Goal: Information Seeking & Learning: Understand process/instructions

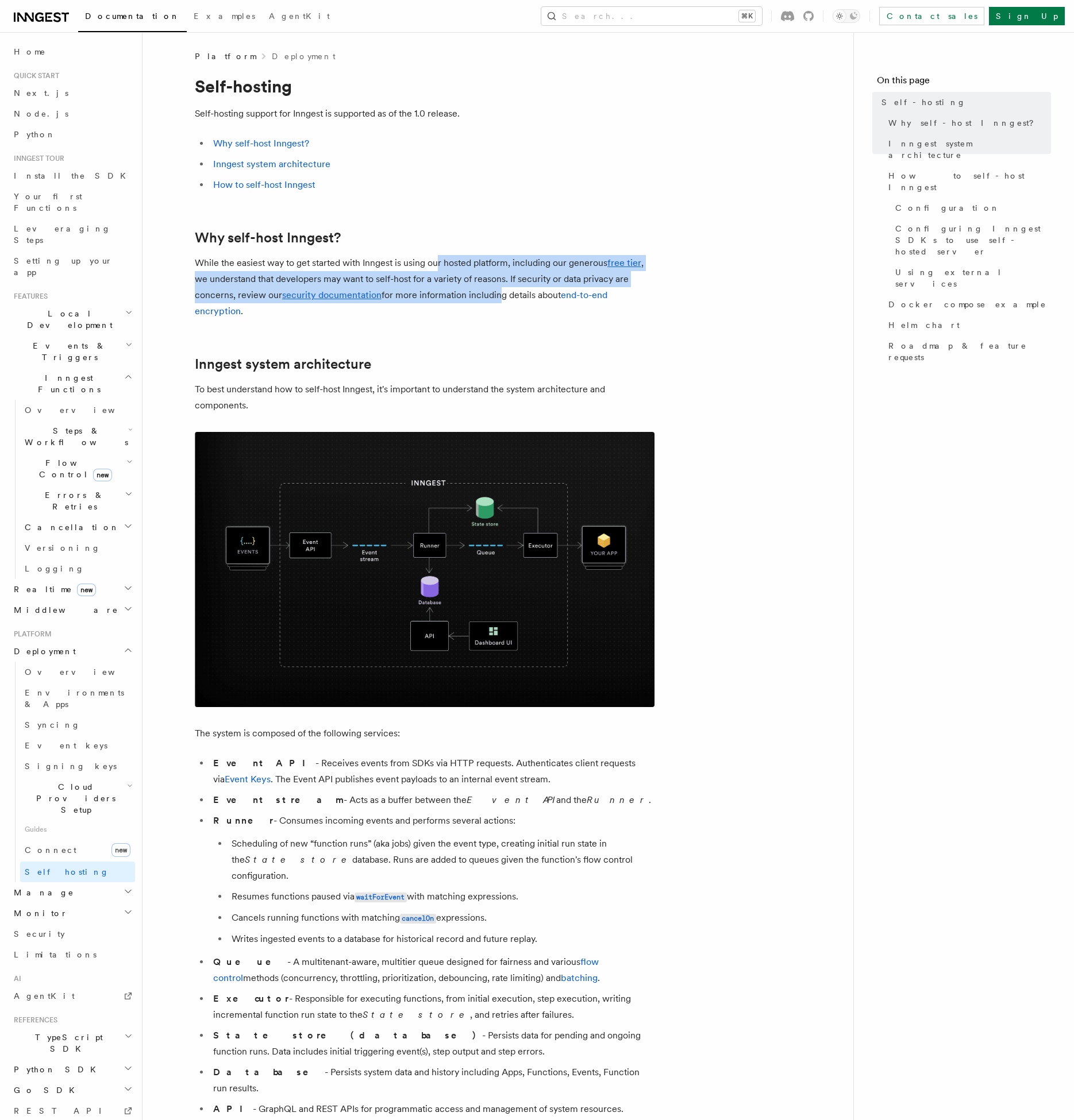
drag, startPoint x: 495, startPoint y: 292, endPoint x: 438, endPoint y: 261, distance: 64.9
click at [438, 259] on p "While the easiest way to get started with Inngest is using our hosted platform,…" at bounding box center [424, 287] width 460 height 64
click at [438, 261] on p "While the easiest way to get started with Inngest is using our hosted platform,…" at bounding box center [424, 287] width 460 height 64
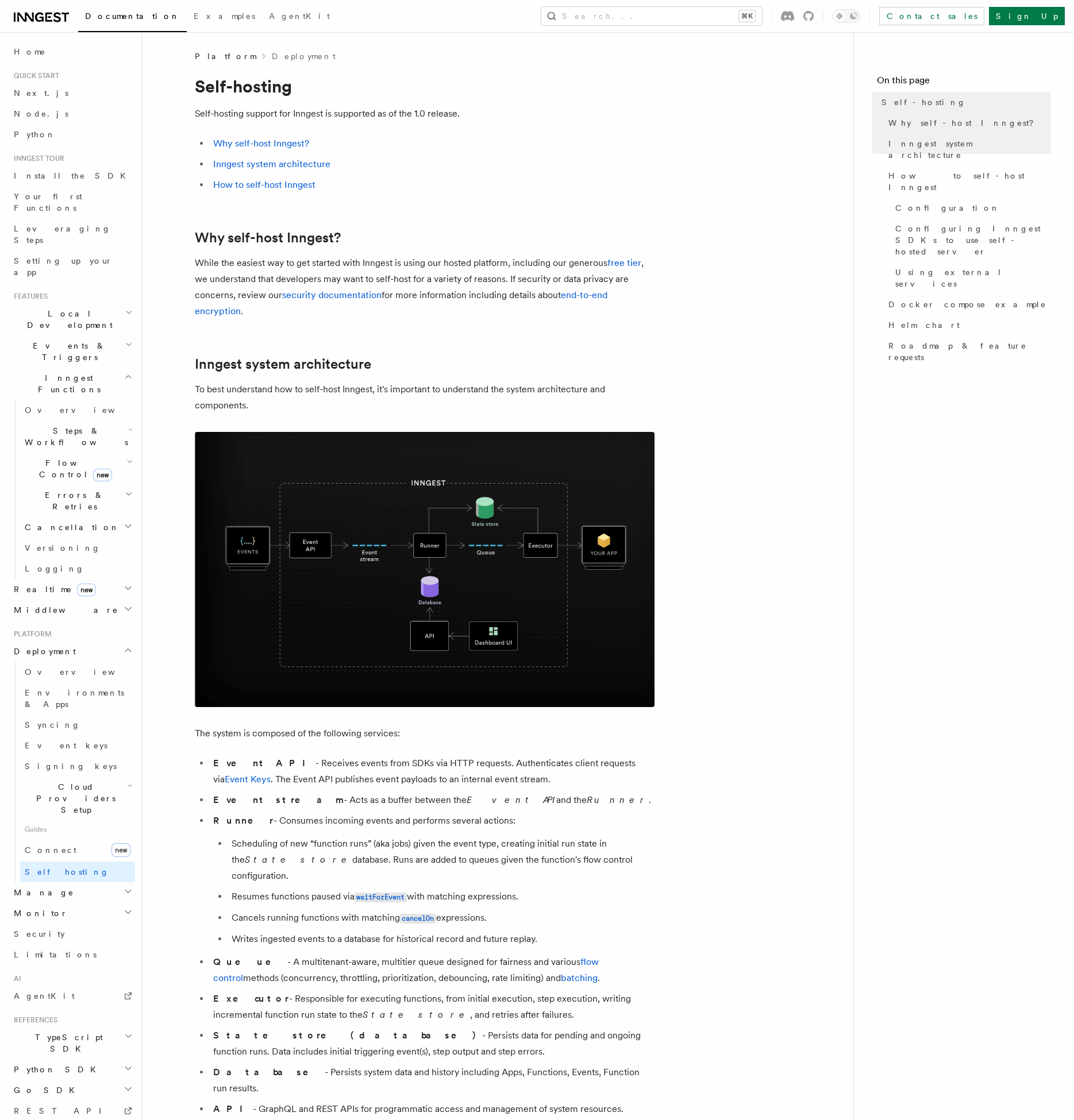
click at [301, 784] on li "Event API - Receives events from SDKs via HTTP requests. Authenticates client r…" at bounding box center [432, 771] width 444 height 32
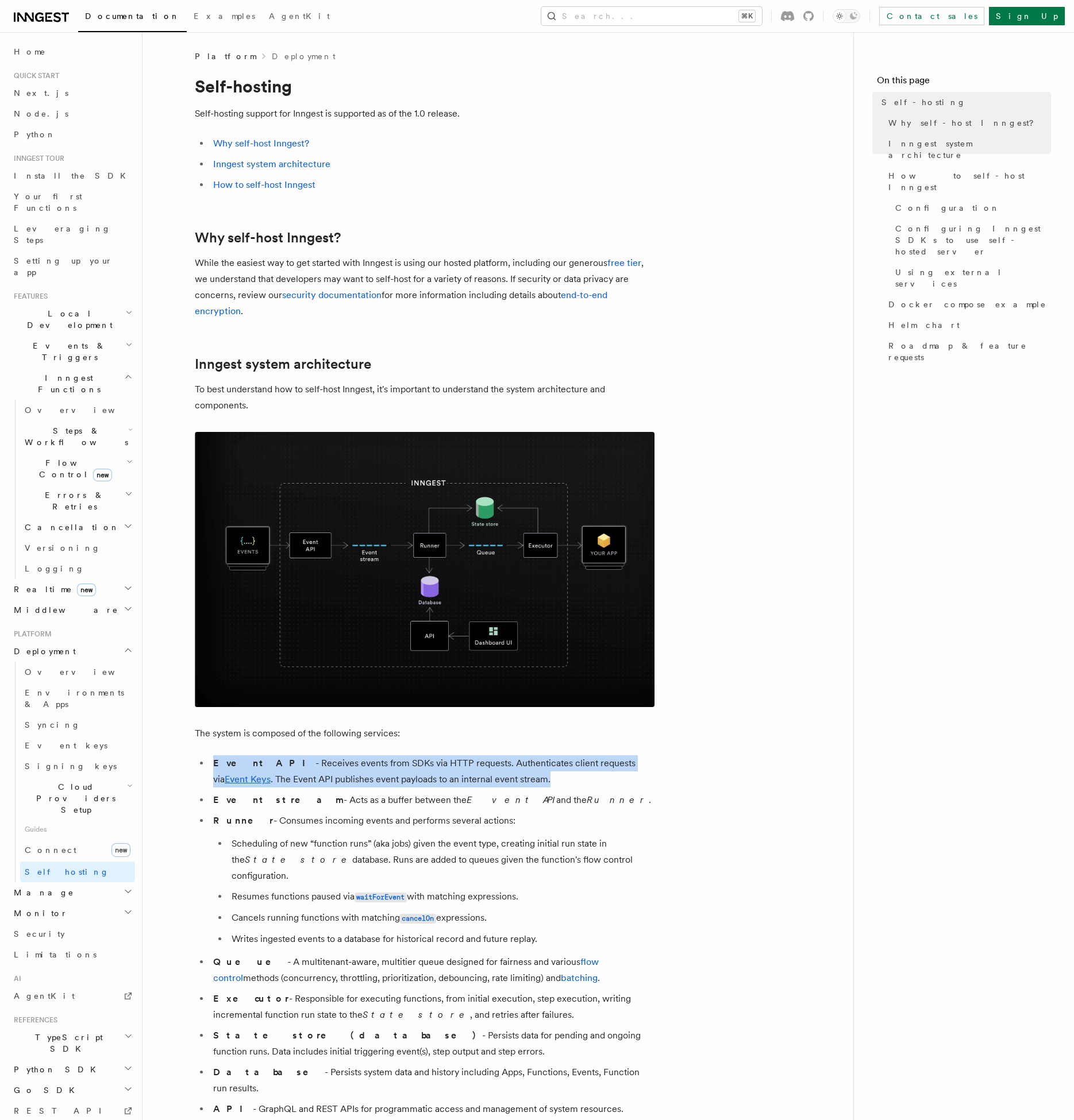
click at [231, 811] on ul "Event API - Receives events from SDKs via HTTP requests. Authenticates client r…" at bounding box center [424, 947] width 460 height 383
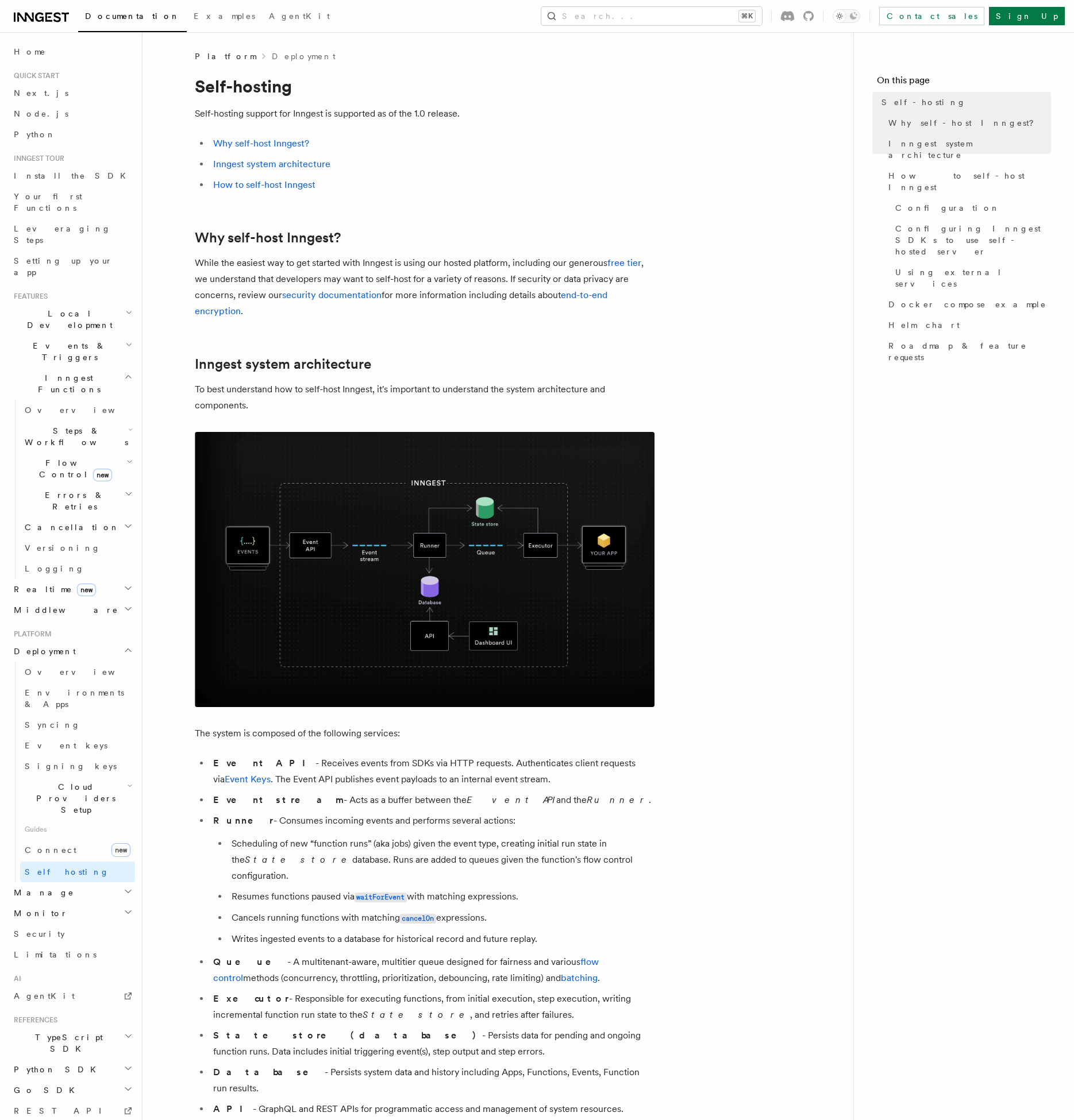
click at [231, 811] on ul "Event API - Receives events from SDKs via HTTP requests. Authenticates client r…" at bounding box center [424, 947] width 460 height 383
click at [347, 795] on li "Event stream - Acts as a buffer between the Event API and the Runner ." at bounding box center [432, 800] width 444 height 16
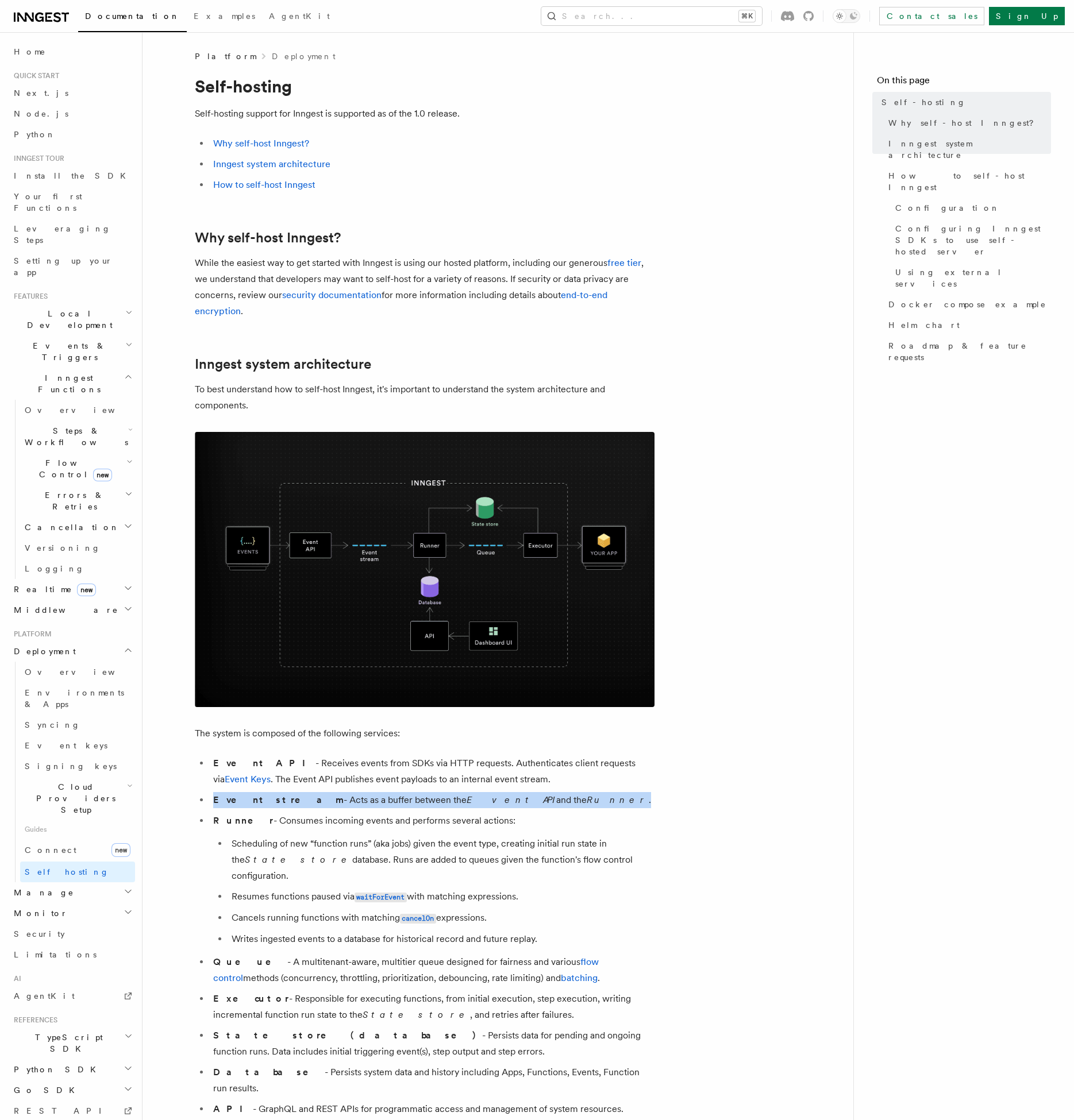
click at [267, 825] on li "Runner - Consumes incoming events and performs several actions: Scheduling of n…" at bounding box center [432, 880] width 444 height 134
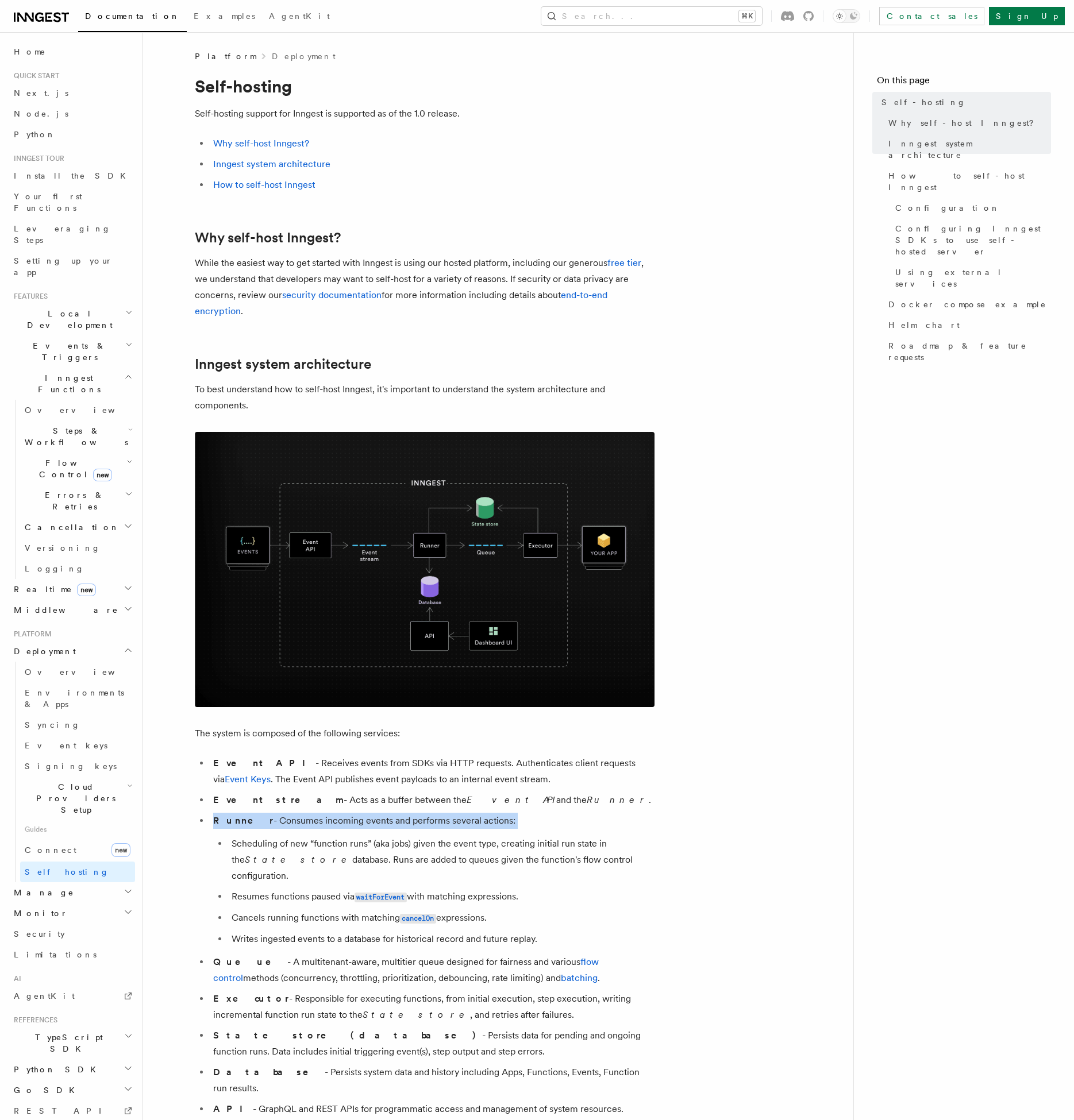
click at [345, 765] on li "Event API - Receives events from SDKs via HTTP requests. Authenticates client r…" at bounding box center [432, 771] width 444 height 32
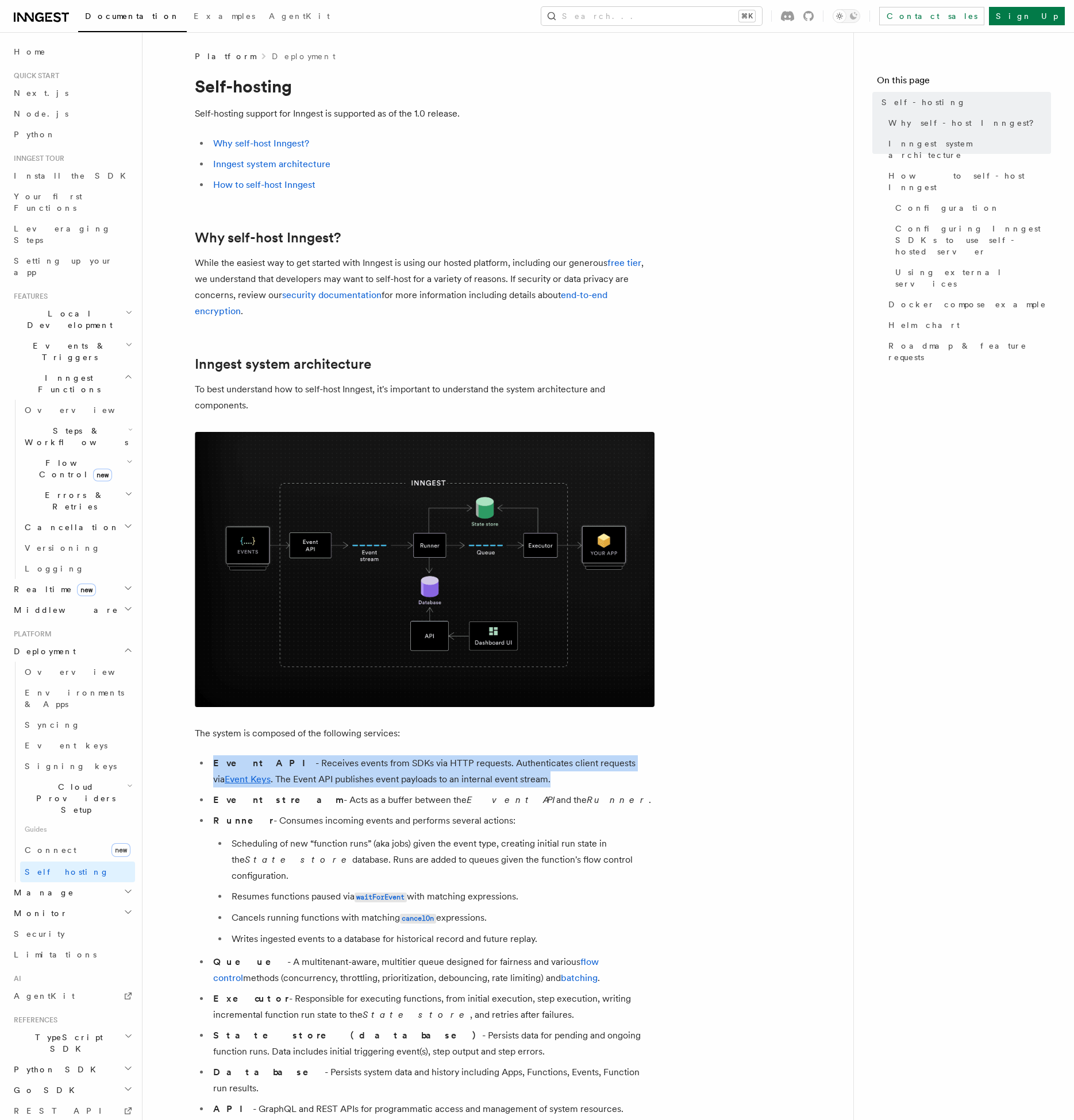
click at [277, 776] on li "Event API - Receives events from SDKs via HTTP requests. Authenticates client r…" at bounding box center [432, 771] width 444 height 32
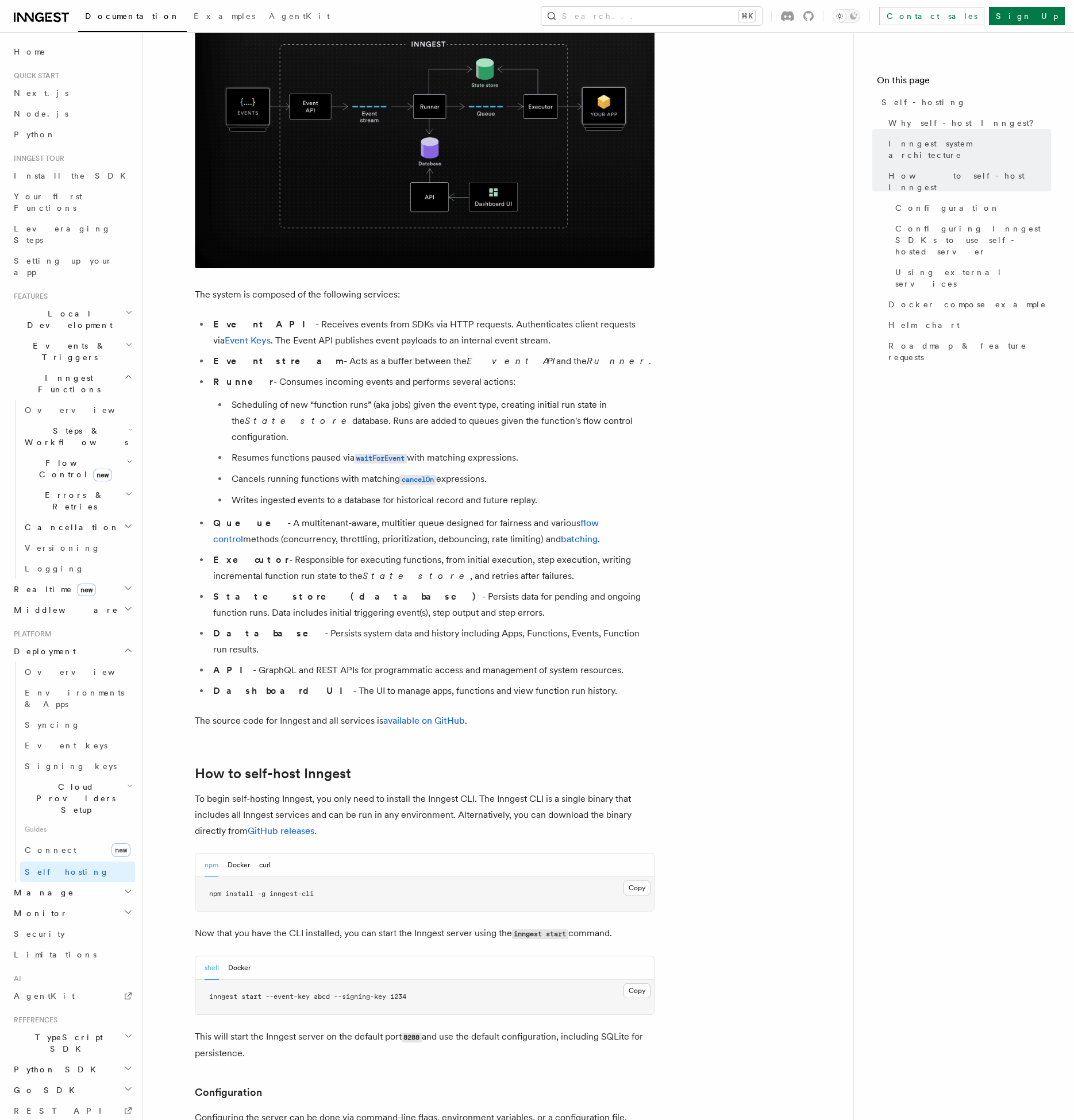
scroll to position [438, 0]
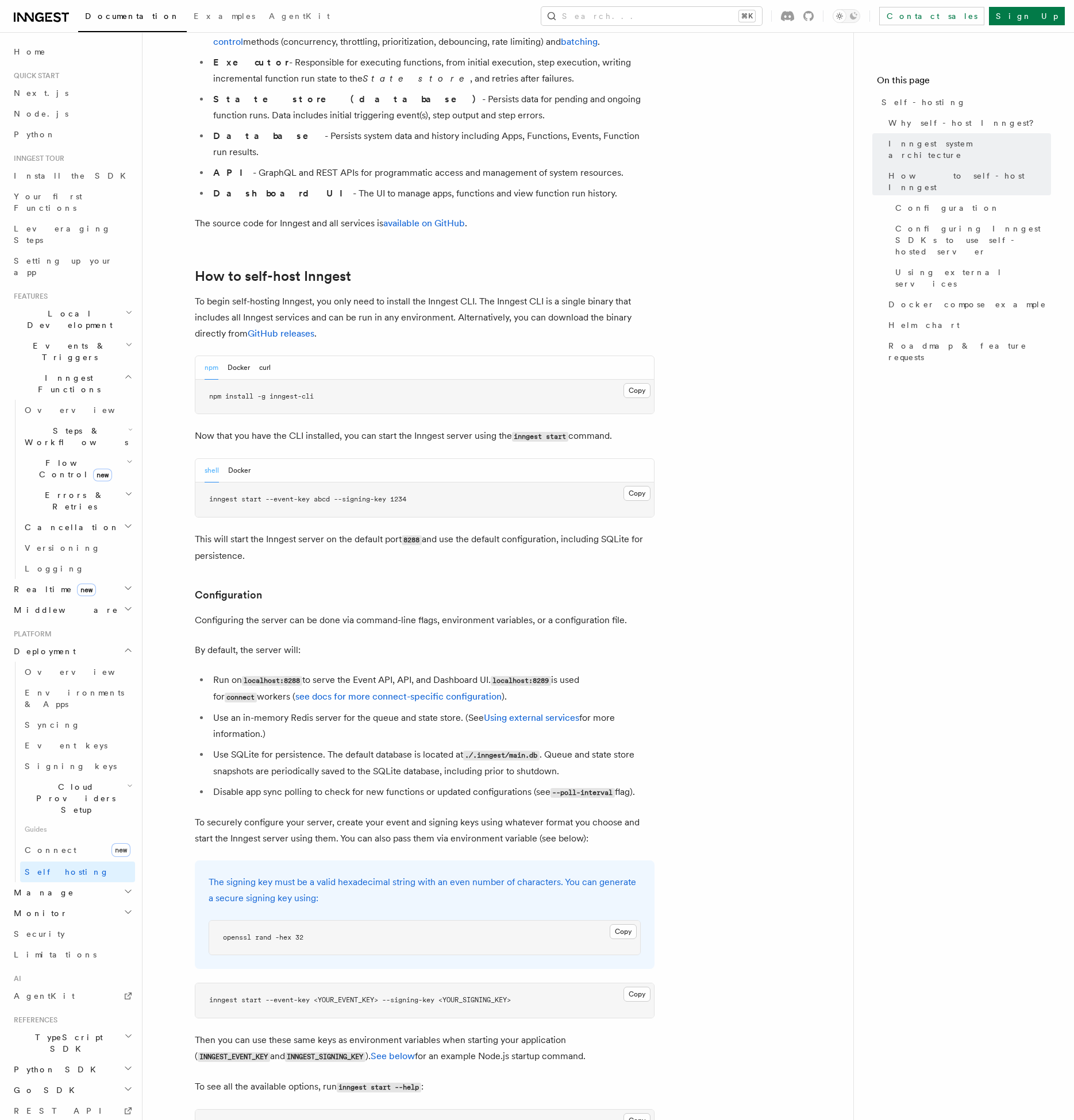
scroll to position [948, 0]
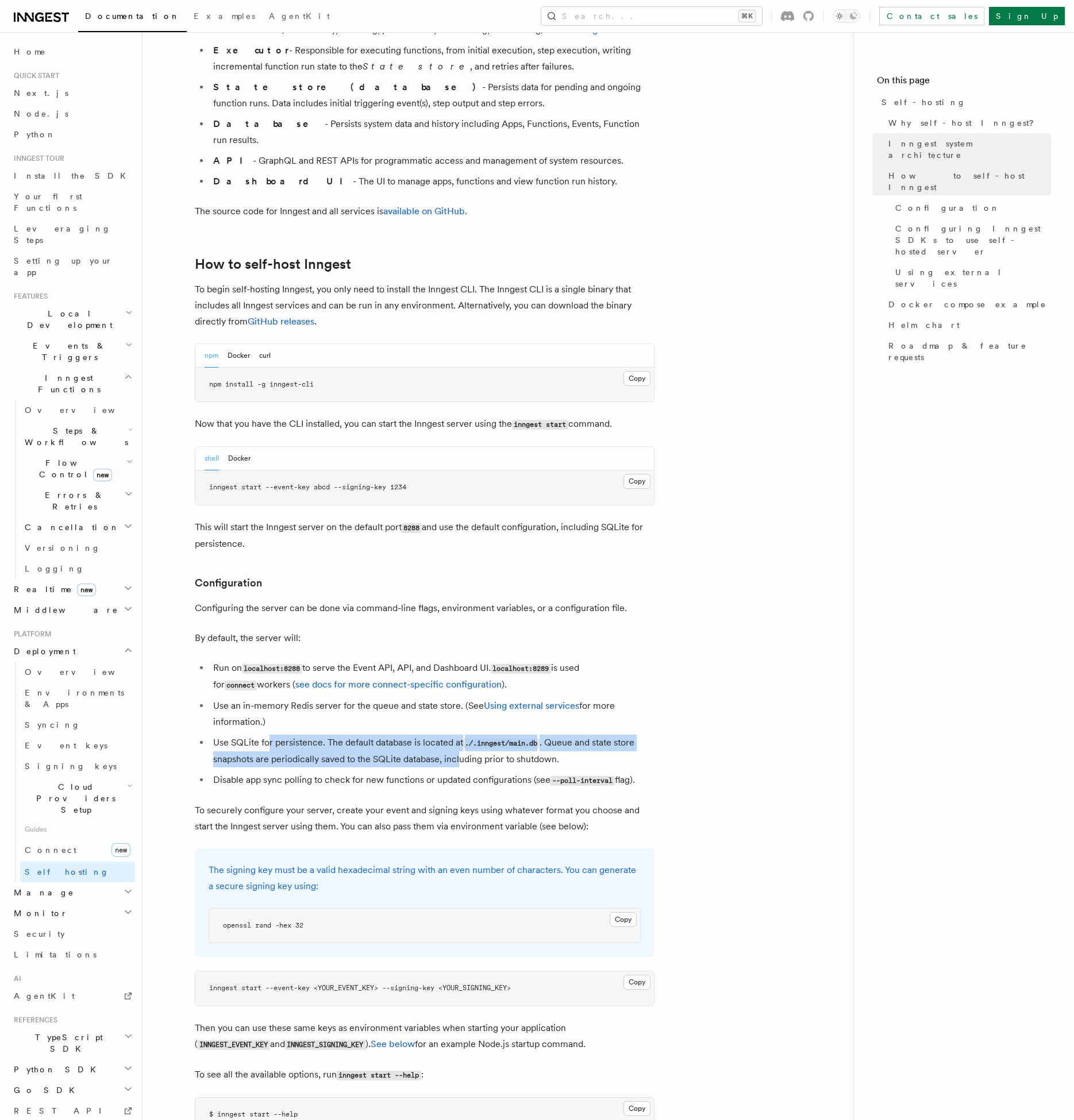
drag, startPoint x: 460, startPoint y: 727, endPoint x: 267, endPoint y: 712, distance: 193.6
click at [267, 735] on li "Use SQLite for persistence. The default database is located at ./.inngest/main.…" at bounding box center [432, 751] width 444 height 33
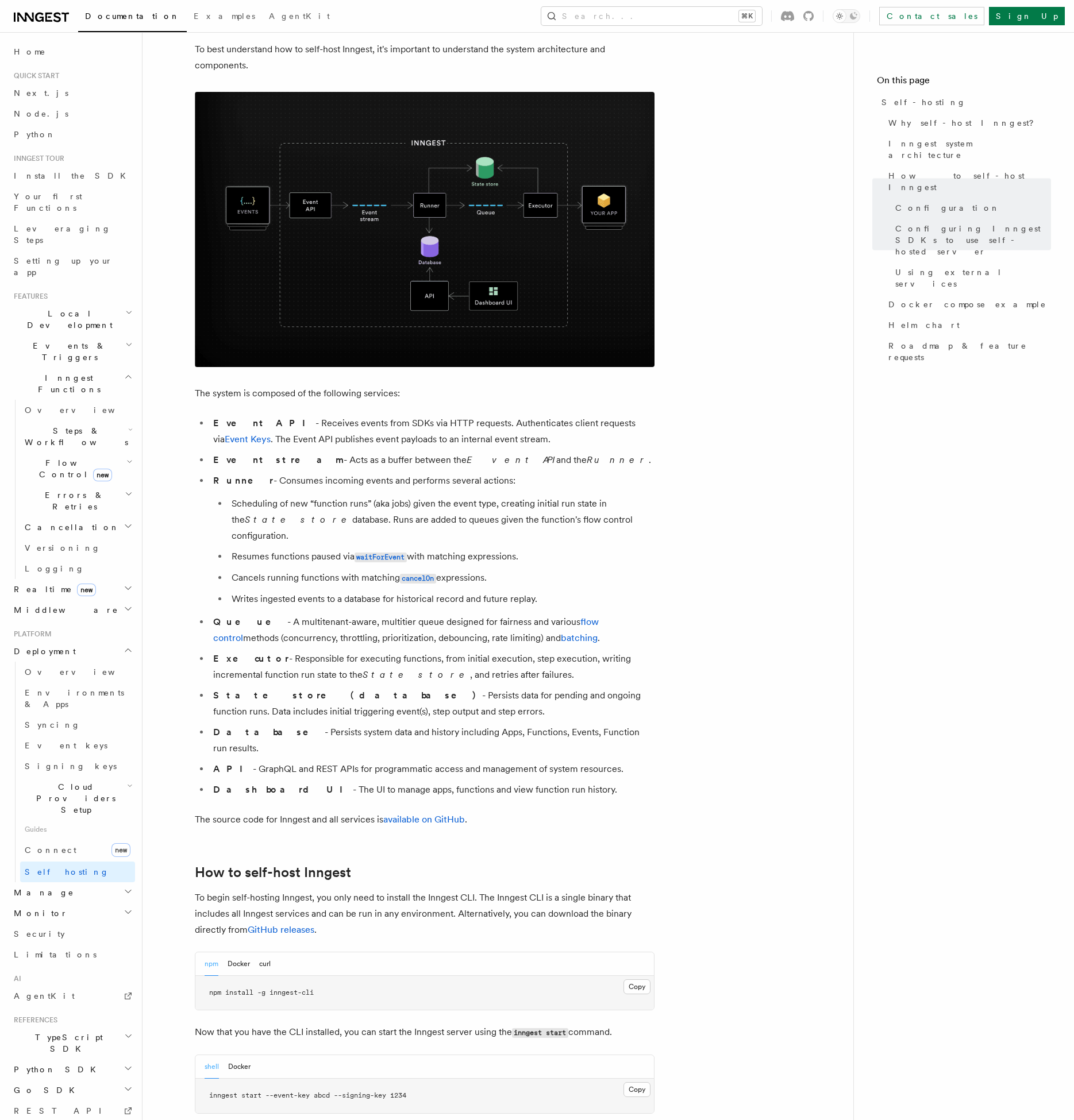
scroll to position [0, 0]
